Goal: Task Accomplishment & Management: Manage account settings

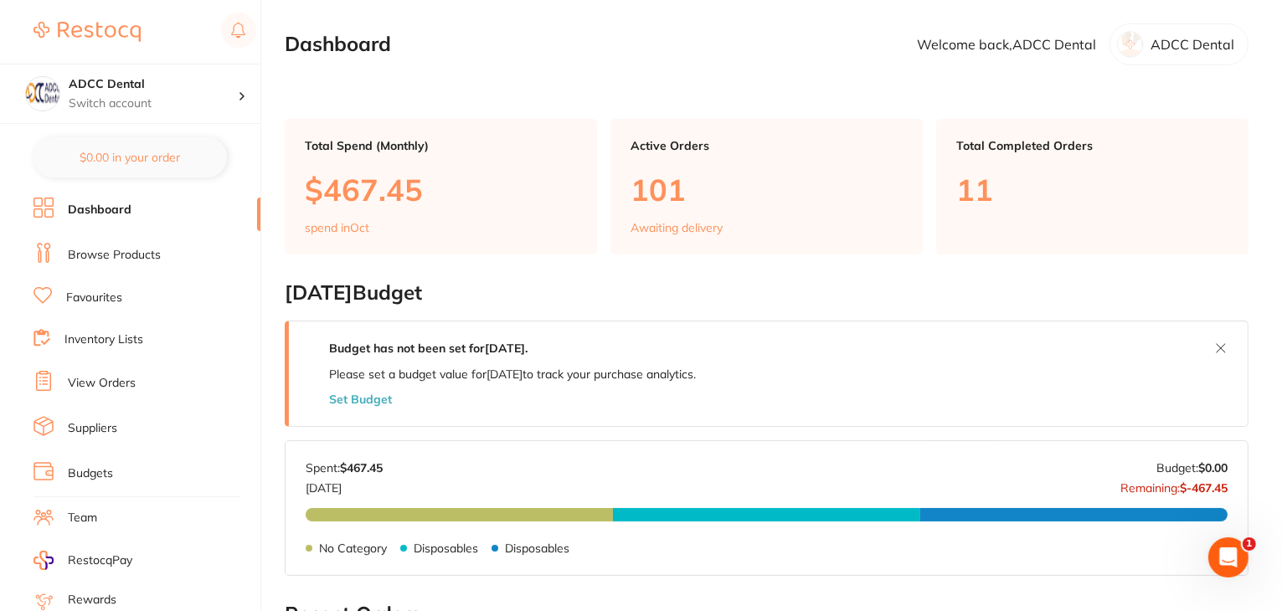
scroll to position [168, 0]
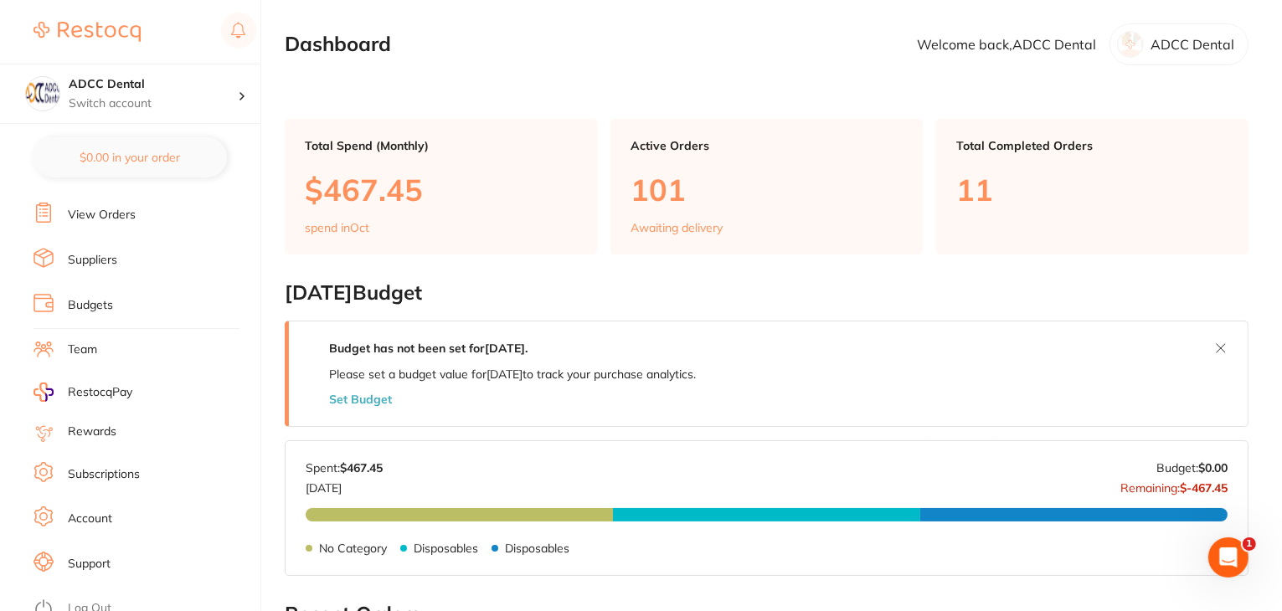
click at [86, 601] on link "Log Out" at bounding box center [90, 609] width 44 height 17
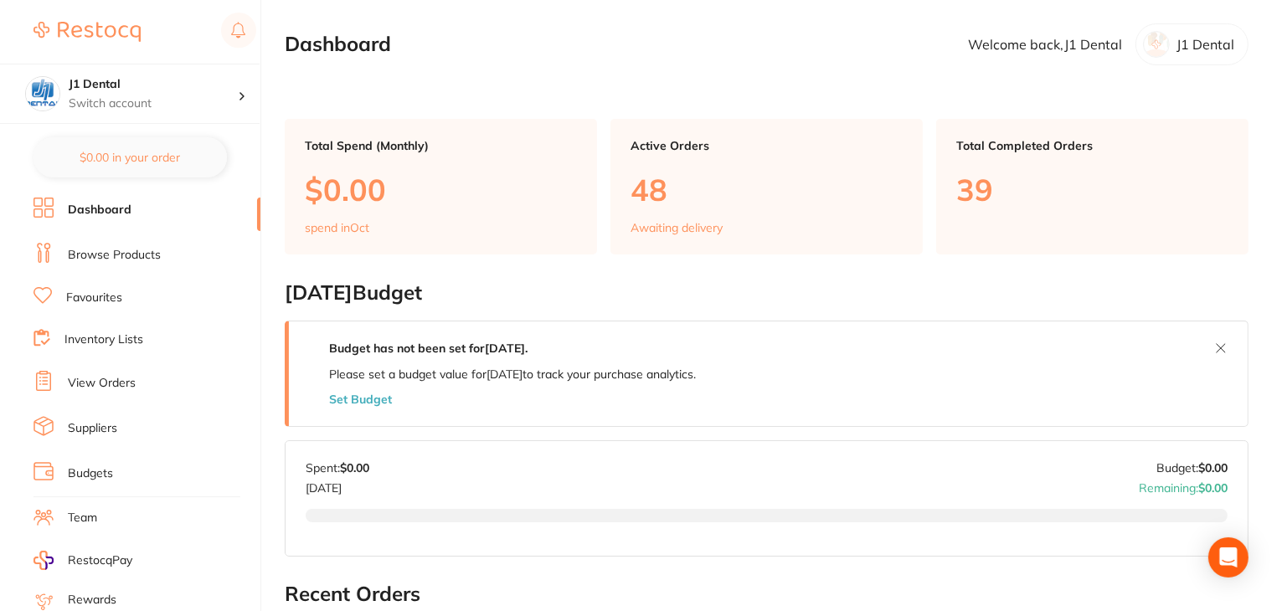
scroll to position [168, 0]
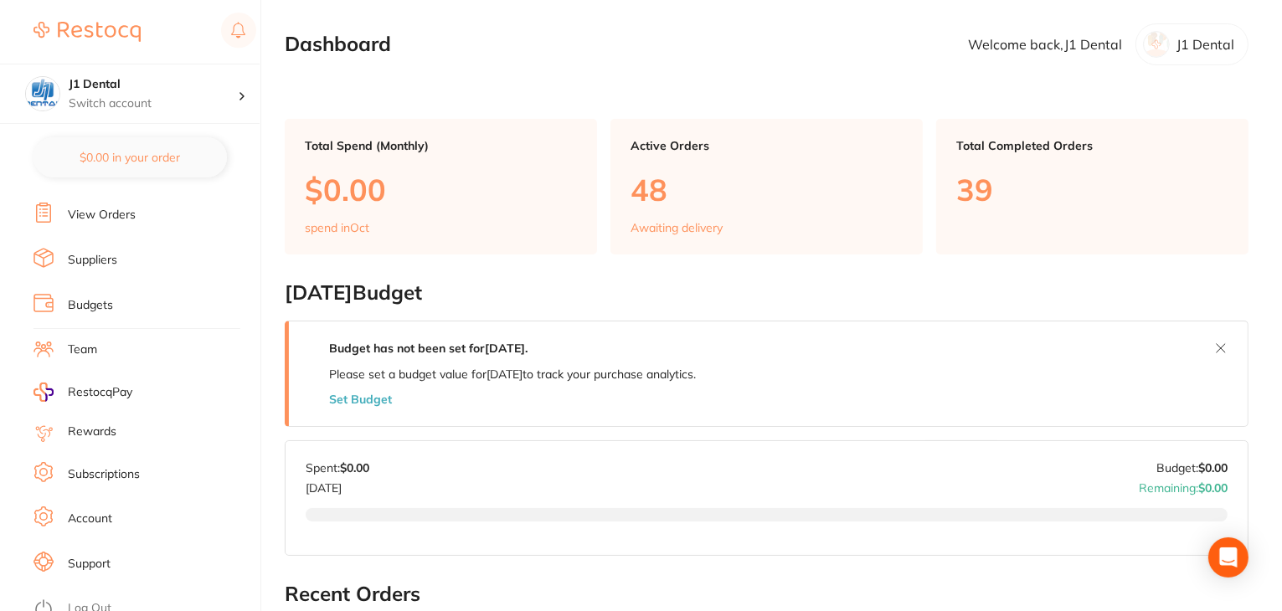
click at [80, 601] on link "Log Out" at bounding box center [90, 609] width 44 height 17
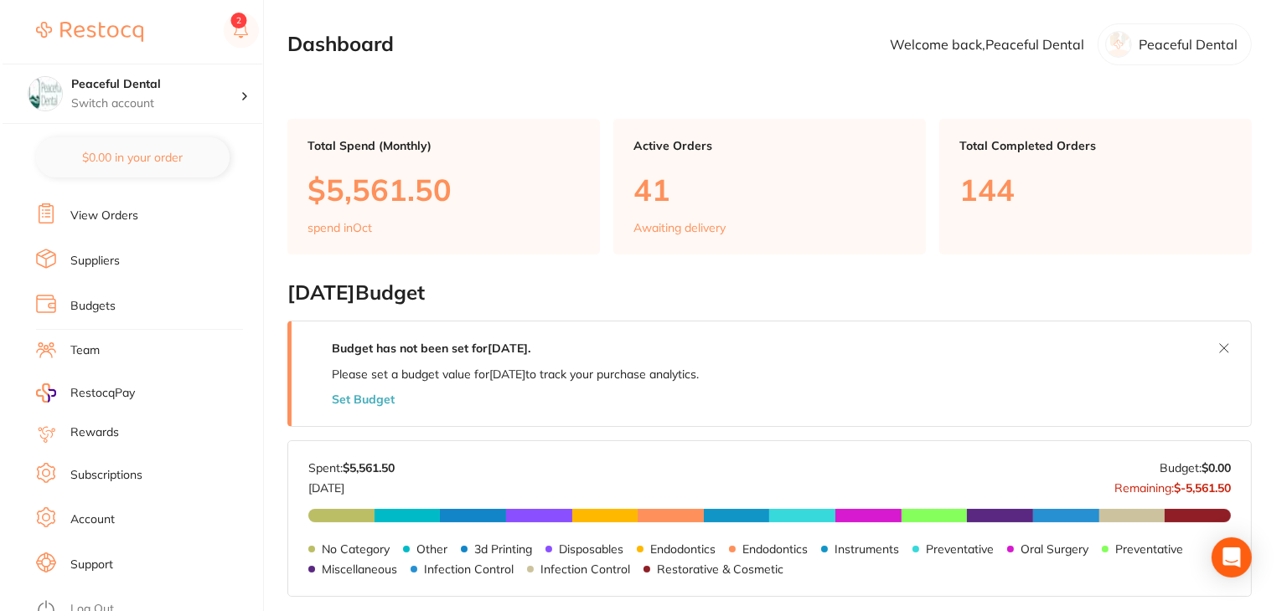
scroll to position [168, 0]
click at [101, 601] on link "Log Out" at bounding box center [90, 609] width 44 height 17
